Goal: Information Seeking & Learning: Find specific fact

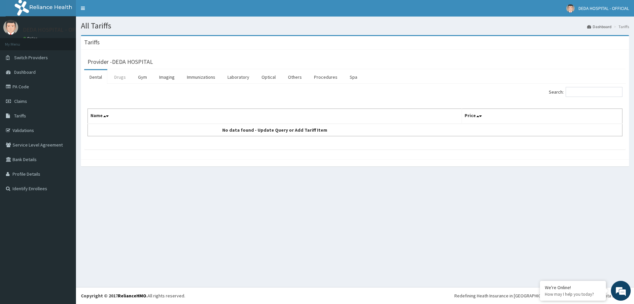
click at [121, 78] on link "Drugs" at bounding box center [120, 77] width 22 height 14
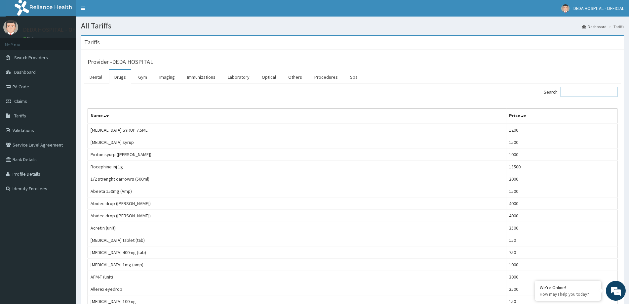
click at [584, 92] on input "Search:" at bounding box center [588, 92] width 57 height 10
type input "zinc"
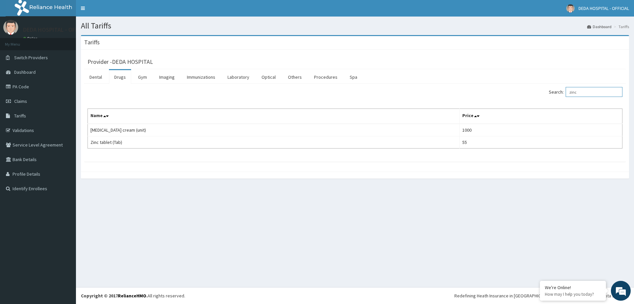
drag, startPoint x: 587, startPoint y: 93, endPoint x: 559, endPoint y: 92, distance: 28.4
click at [559, 92] on label "Search: zinc" at bounding box center [586, 92] width 74 height 10
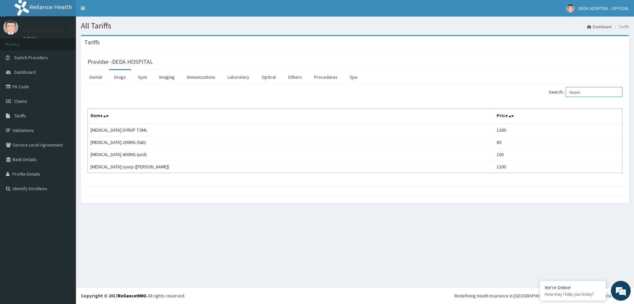
drag, startPoint x: 596, startPoint y: 87, endPoint x: 554, endPoint y: 107, distance: 47.1
click at [533, 95] on div "Search: ibupro" at bounding box center [491, 93] width 263 height 12
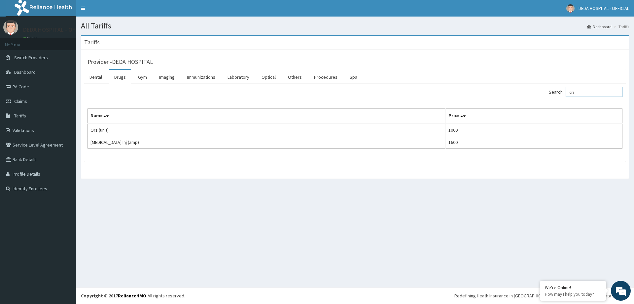
drag, startPoint x: 584, startPoint y: 91, endPoint x: 551, endPoint y: 87, distance: 33.3
click at [551, 87] on div "Search: ors" at bounding box center [491, 93] width 263 height 12
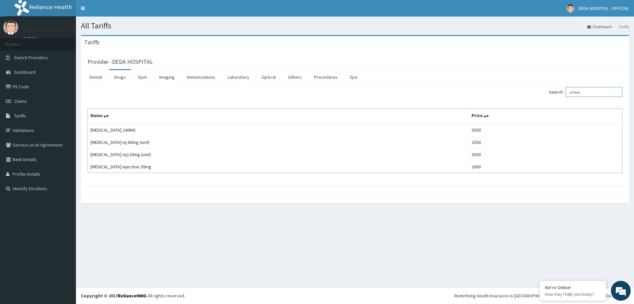
drag, startPoint x: 602, startPoint y: 94, endPoint x: 549, endPoint y: 93, distance: 52.9
click at [549, 93] on div "Search: artesu" at bounding box center [491, 93] width 263 height 12
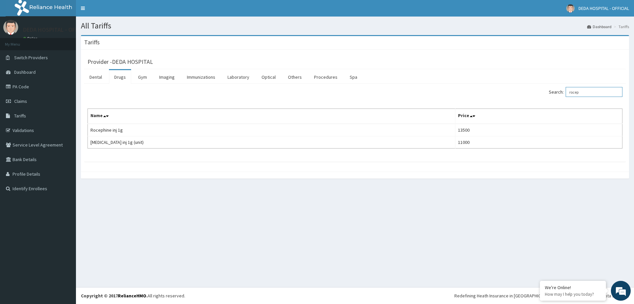
drag, startPoint x: 592, startPoint y: 92, endPoint x: 532, endPoint y: 80, distance: 61.4
click at [532, 80] on div "Dental Drugs Gym Imaging Immunizations Laboratory Optical Others Procedures Spa…" at bounding box center [355, 115] width 542 height 92
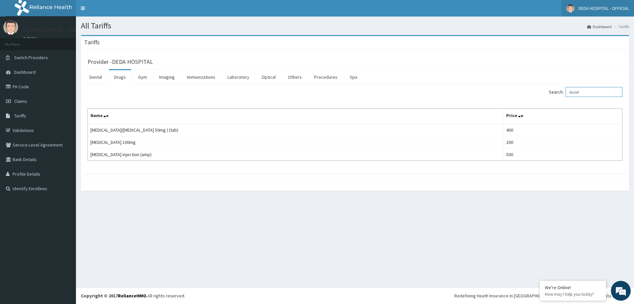
type input "diclof"
click at [26, 84] on link "PA Code" at bounding box center [38, 86] width 76 height 15
click at [24, 84] on link "PA Code" at bounding box center [38, 86] width 76 height 15
